Goal: Task Accomplishment & Management: Complete application form

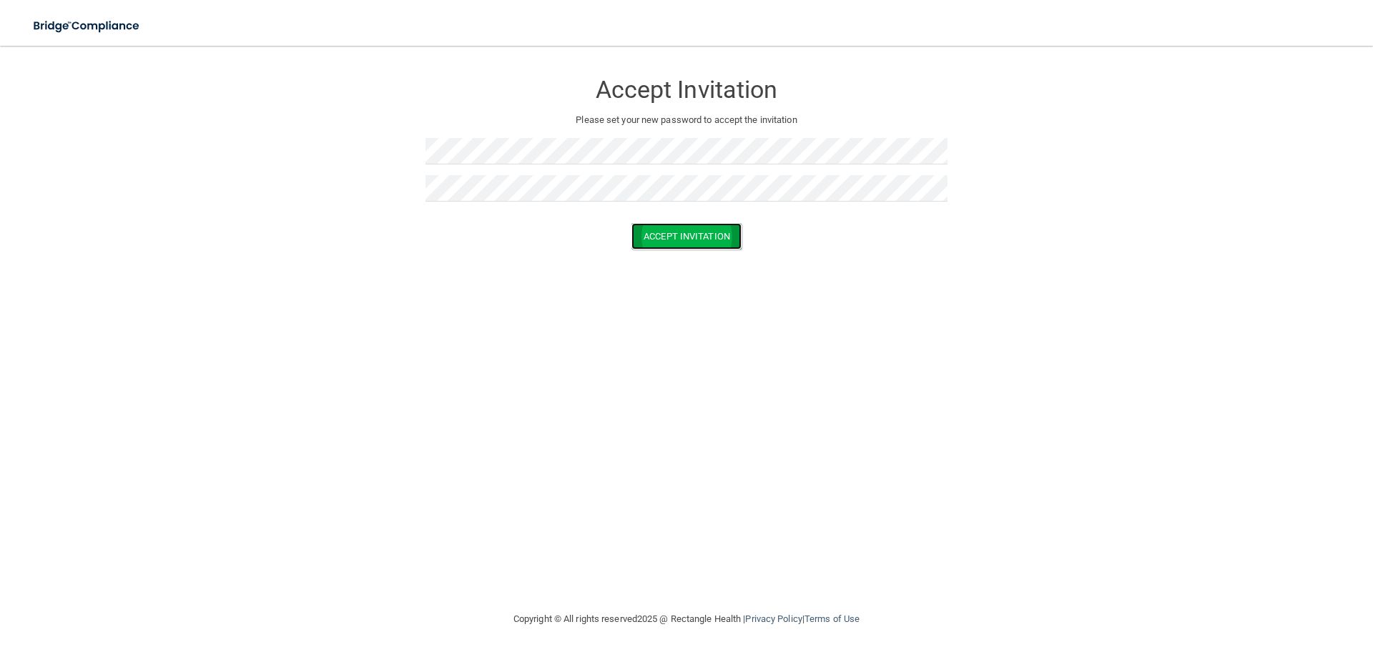
click at [667, 232] on button "Accept Invitation" at bounding box center [687, 236] width 110 height 26
click at [695, 232] on button "Accept Invitation" at bounding box center [687, 236] width 110 height 26
